Goal: Check status

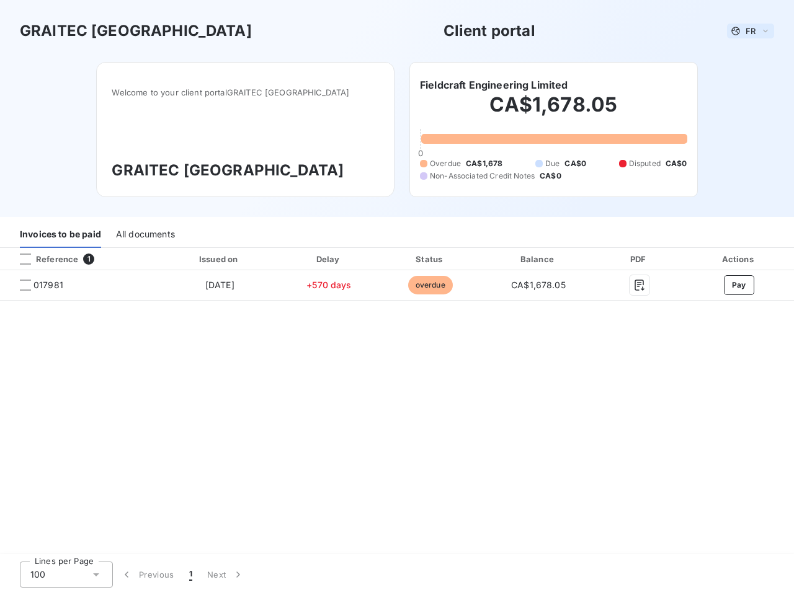
click at [750, 31] on span "FR" at bounding box center [750, 31] width 10 height 10
click at [494, 85] on h6 "Fieldcraft Engineering Limited" at bounding box center [494, 85] width 148 height 15
click at [60, 235] on div "Invoices to be paid" at bounding box center [60, 235] width 81 height 26
click at [144, 235] on div "All documents" at bounding box center [145, 235] width 59 height 26
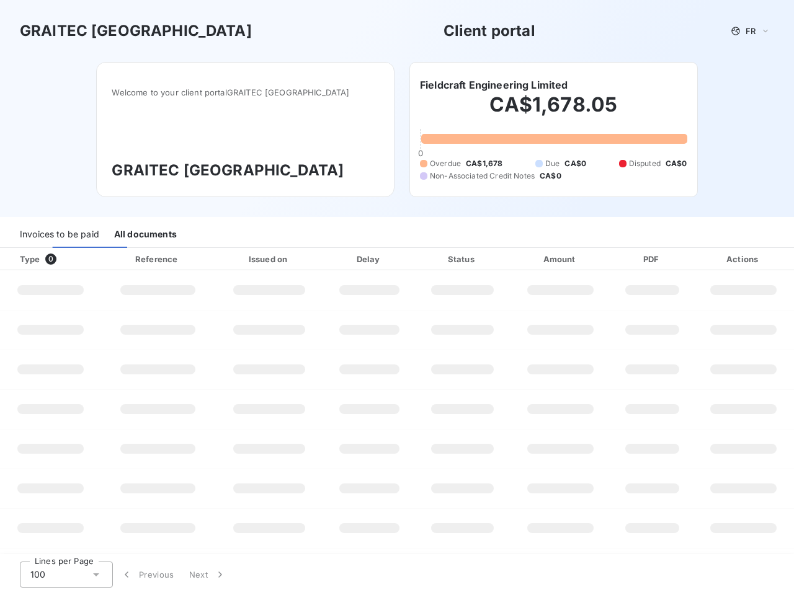
click at [79, 259] on div at bounding box center [75, 259] width 12 height 12
click at [25, 259] on div "Type 0" at bounding box center [55, 259] width 86 height 12
click at [219, 259] on div "Issued on" at bounding box center [269, 259] width 104 height 12
click at [329, 259] on div "Delay" at bounding box center [369, 259] width 86 height 12
click at [430, 259] on div "Status" at bounding box center [462, 259] width 90 height 12
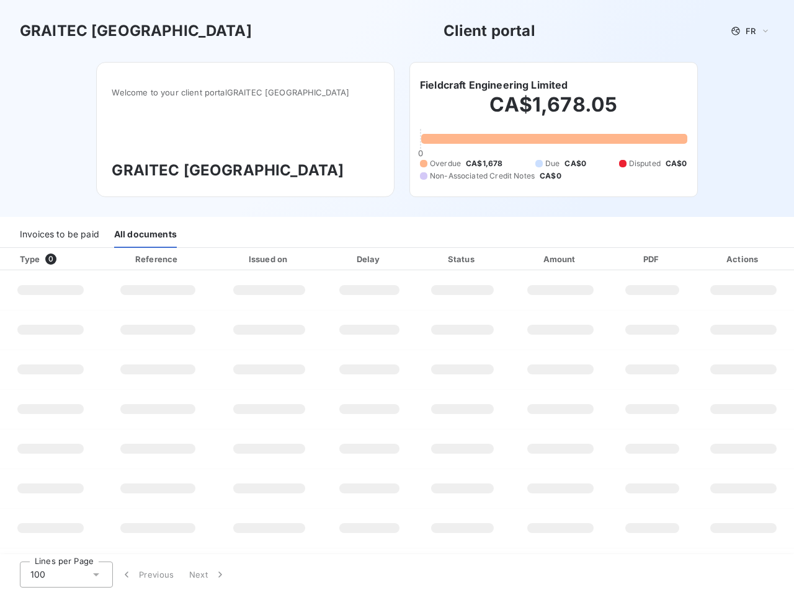
click at [538, 259] on div "Amount" at bounding box center [560, 259] width 97 height 12
